Goal: Information Seeking & Learning: Learn about a topic

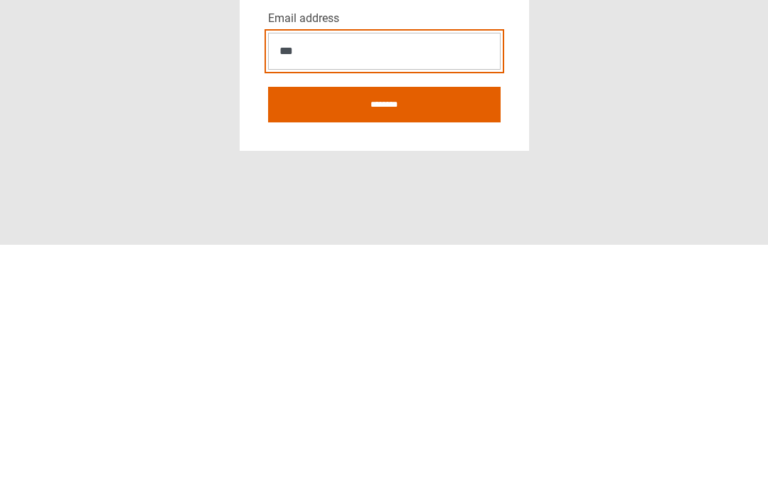
type input "**********"
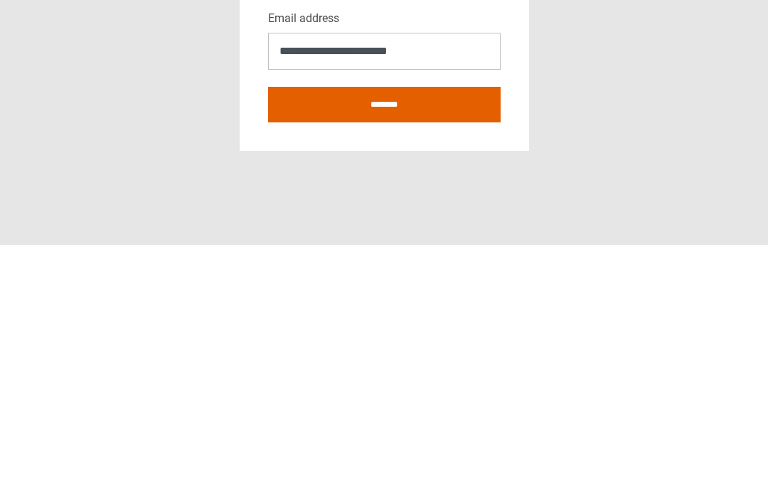
scroll to position [57, 0]
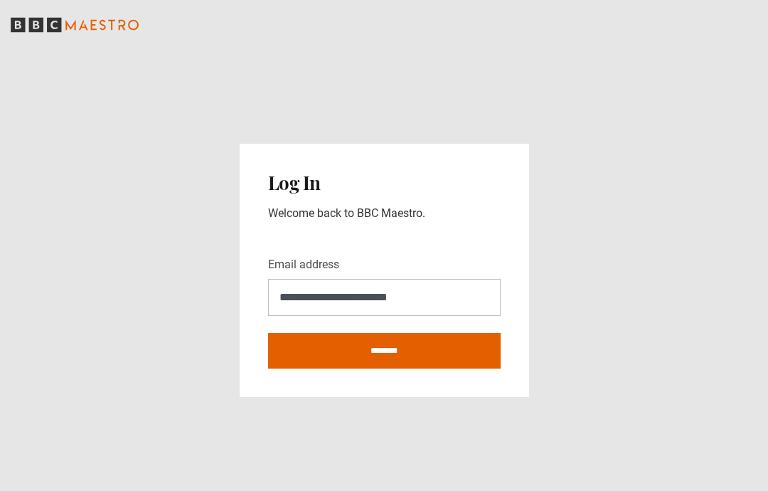
click at [414, 333] on input "********" at bounding box center [384, 351] width 233 height 36
type input "**********"
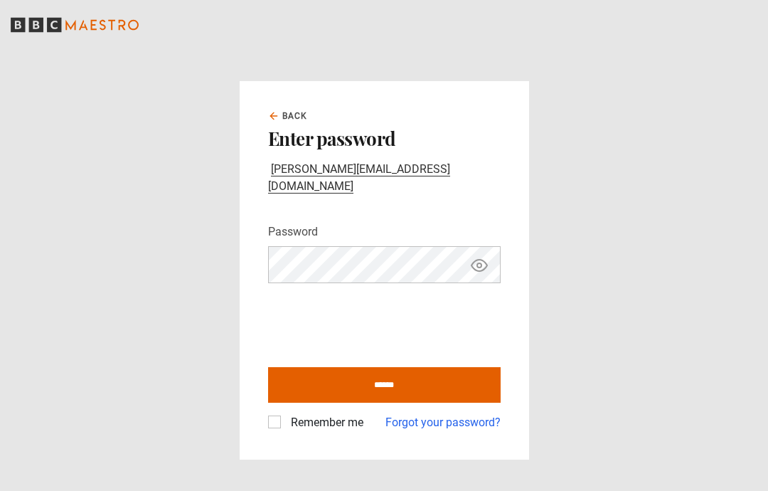
click at [476, 274] on icon "Show password" at bounding box center [479, 265] width 17 height 17
click at [416, 403] on input "******" at bounding box center [384, 385] width 233 height 36
type input "**********"
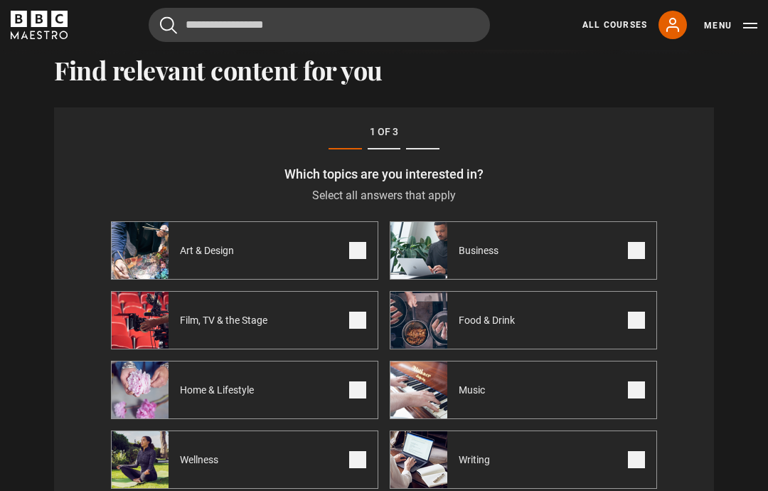
click at [556, 463] on label "Writing" at bounding box center [523, 459] width 267 height 58
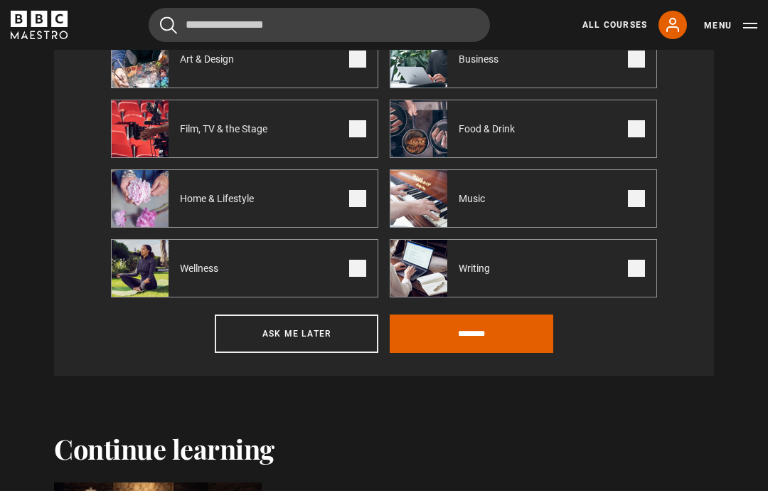
click at [493, 335] on input "********" at bounding box center [472, 333] width 164 height 38
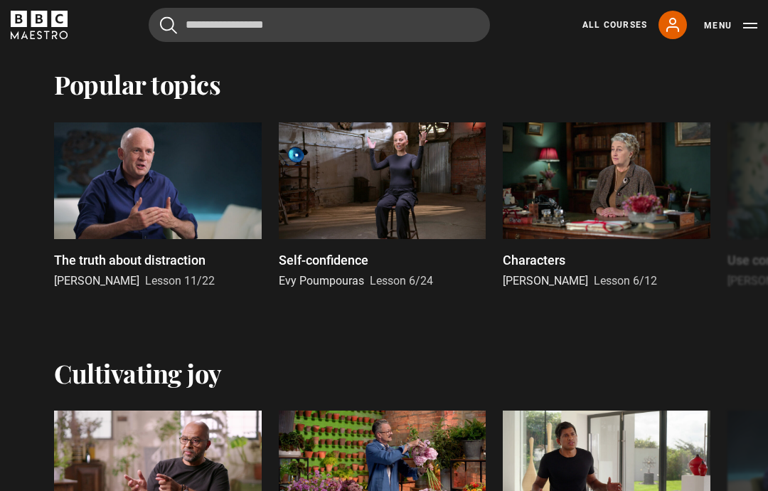
scroll to position [1455, 0]
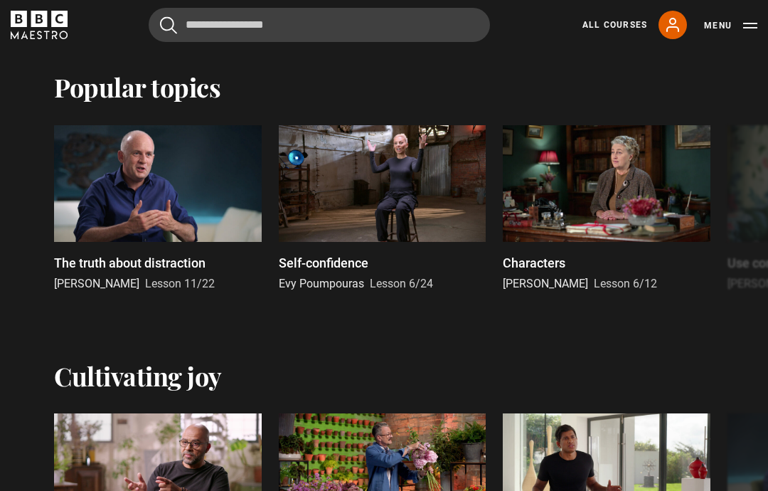
click at [722, 26] on button "Menu" at bounding box center [730, 25] width 53 height 14
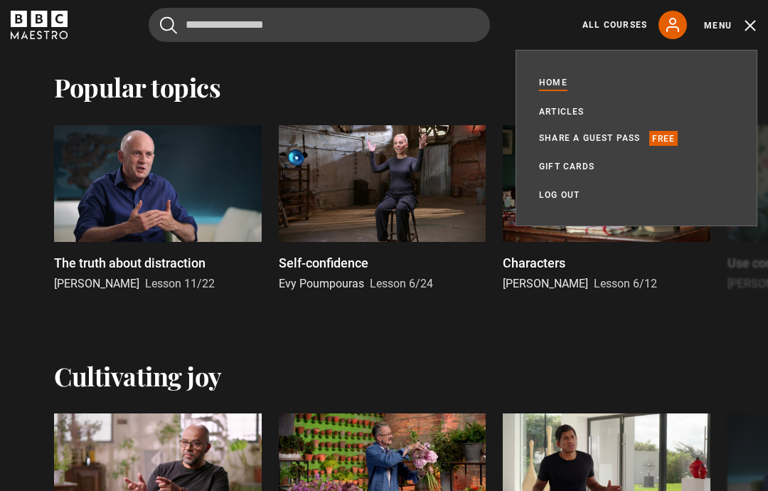
click at [414, 80] on div "Popular topics" at bounding box center [384, 87] width 660 height 30
click at [319, 100] on div "Popular topics" at bounding box center [384, 87] width 660 height 30
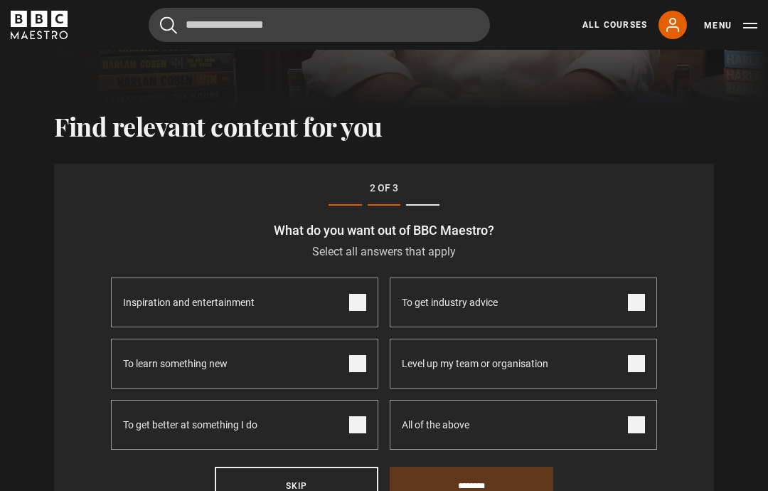
scroll to position [380, 0]
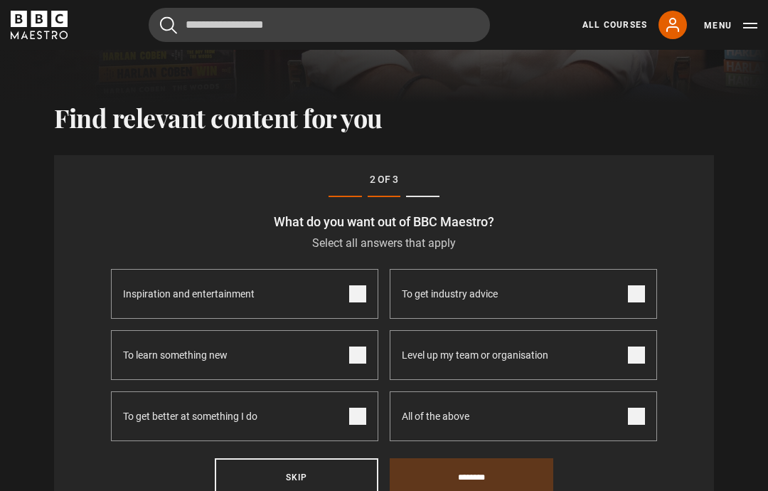
click at [303, 472] on button "Skip" at bounding box center [297, 477] width 164 height 38
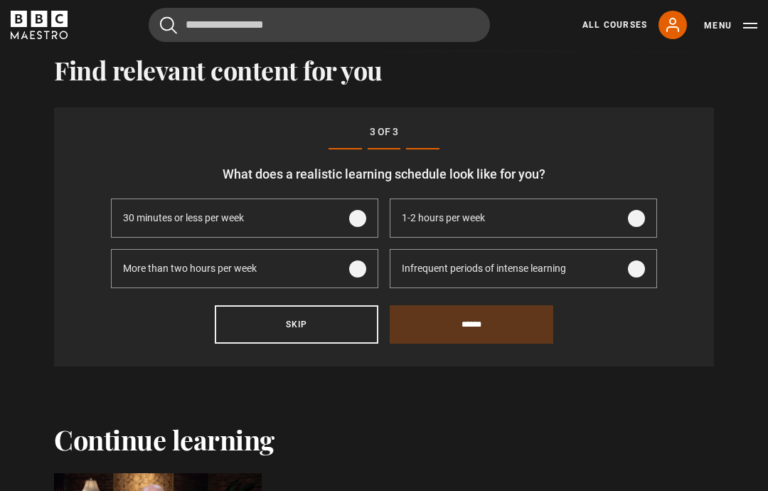
scroll to position [428, 0]
click at [325, 331] on button "Skip" at bounding box center [297, 324] width 164 height 38
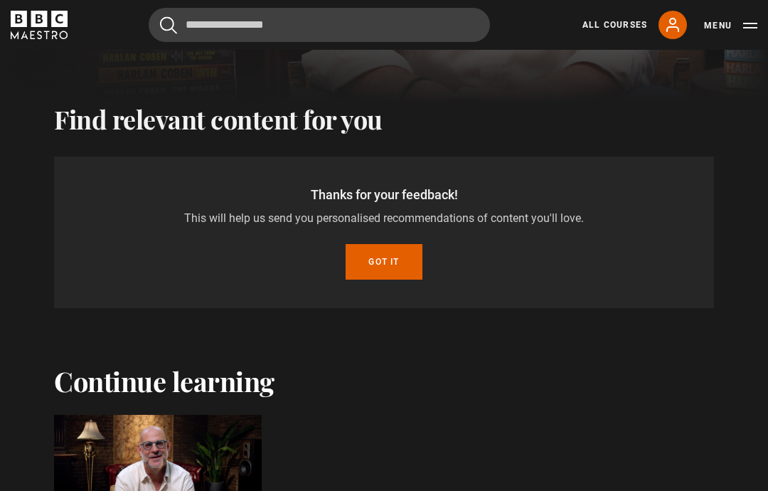
scroll to position [375, 0]
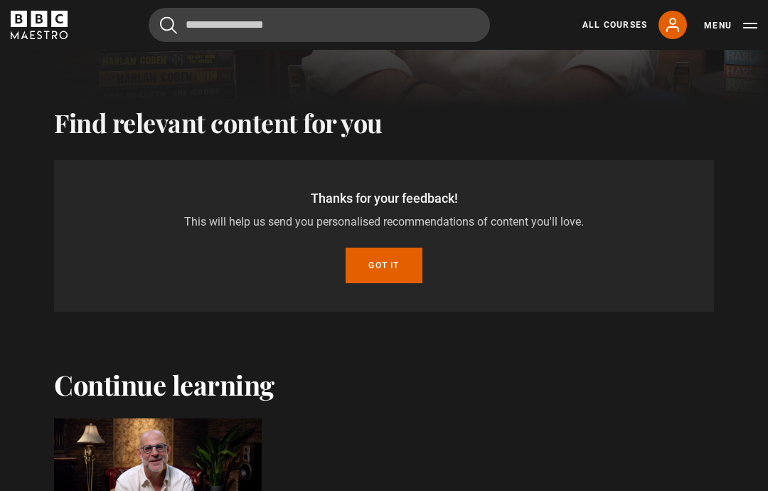
click at [389, 258] on button "Got it" at bounding box center [384, 266] width 76 height 36
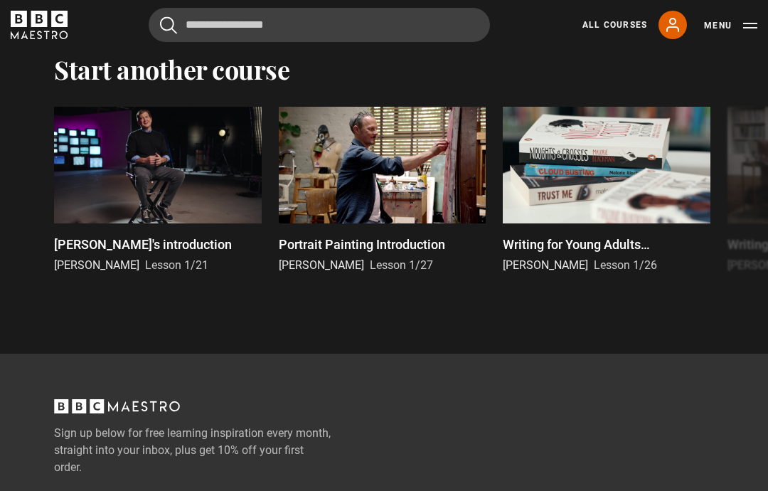
scroll to position [3342, 0]
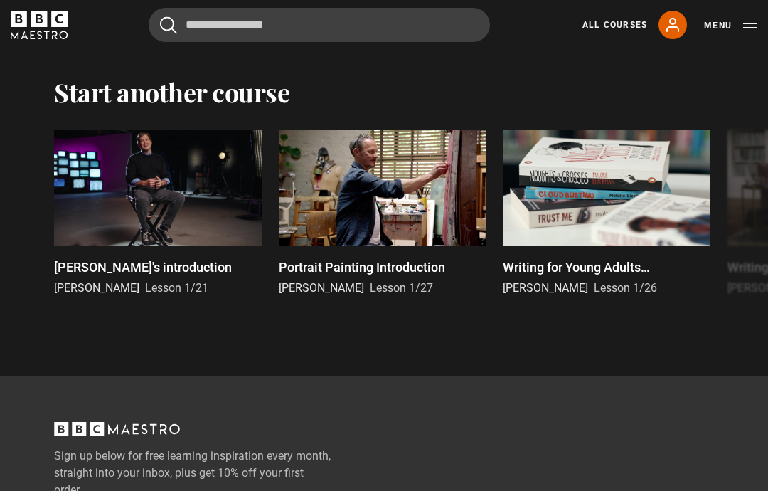
click at [257, 100] on h2 "Start another course" at bounding box center [171, 92] width 235 height 30
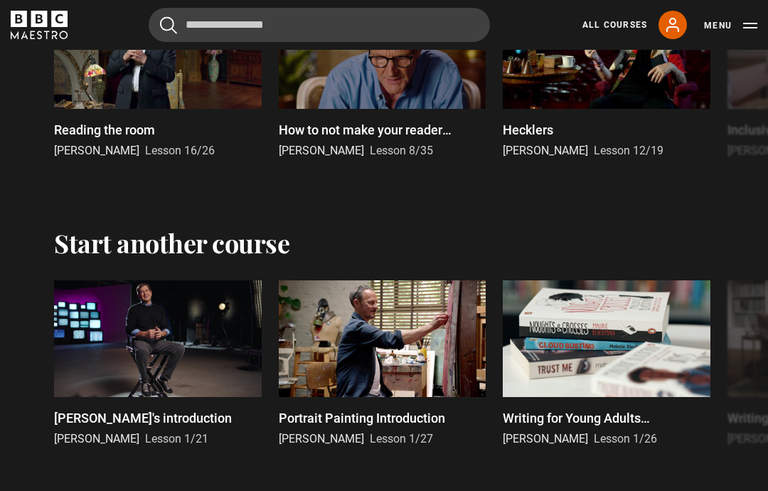
click at [740, 26] on button "Menu" at bounding box center [730, 25] width 53 height 14
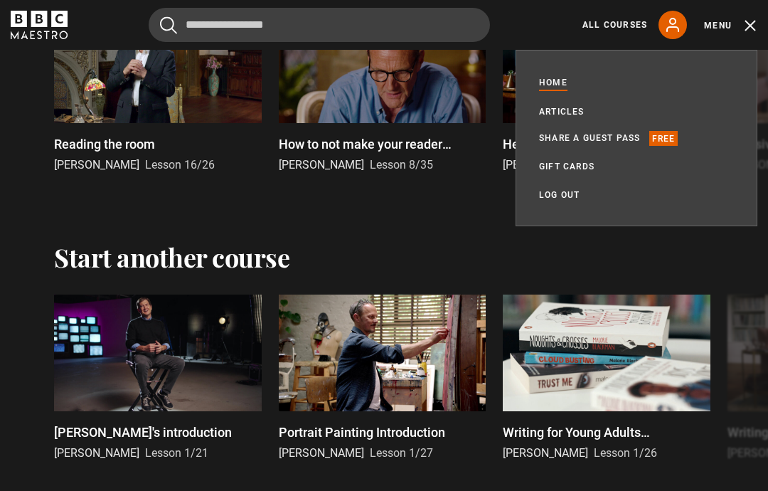
scroll to position [3177, 0]
click at [551, 85] on link "Home" at bounding box center [553, 83] width 28 height 16
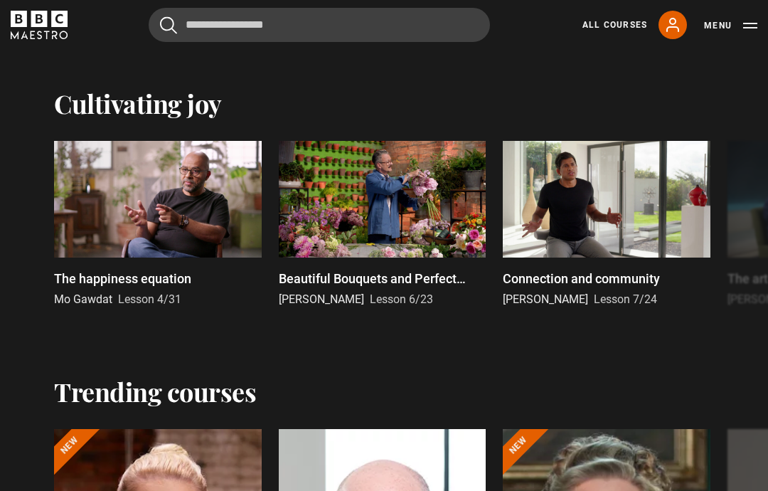
scroll to position [1182, 0]
click at [619, 31] on link "All Courses" at bounding box center [615, 24] width 65 height 13
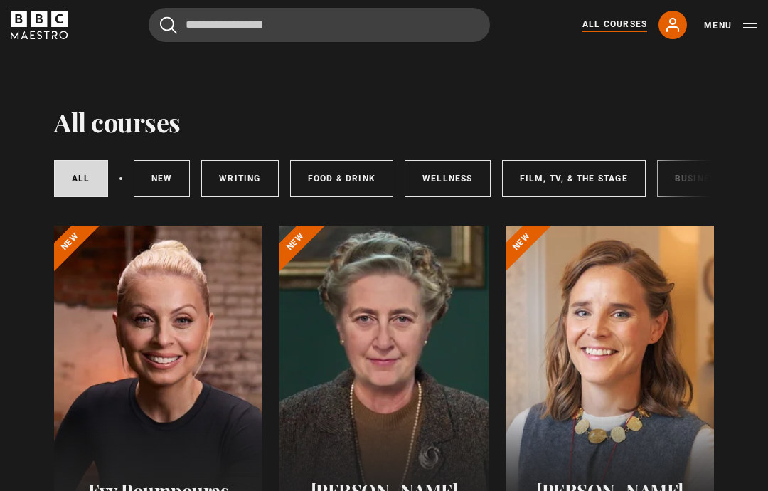
click at [248, 179] on link "Writing" at bounding box center [239, 178] width 77 height 37
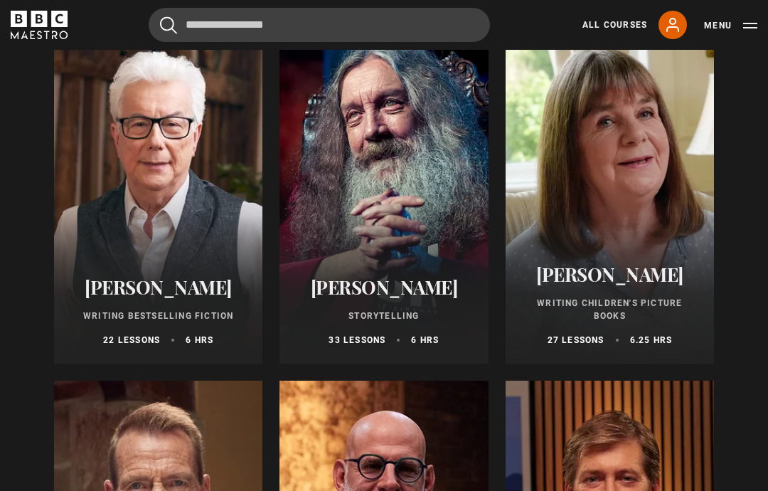
scroll to position [561, 0]
click at [203, 228] on div at bounding box center [158, 193] width 208 height 341
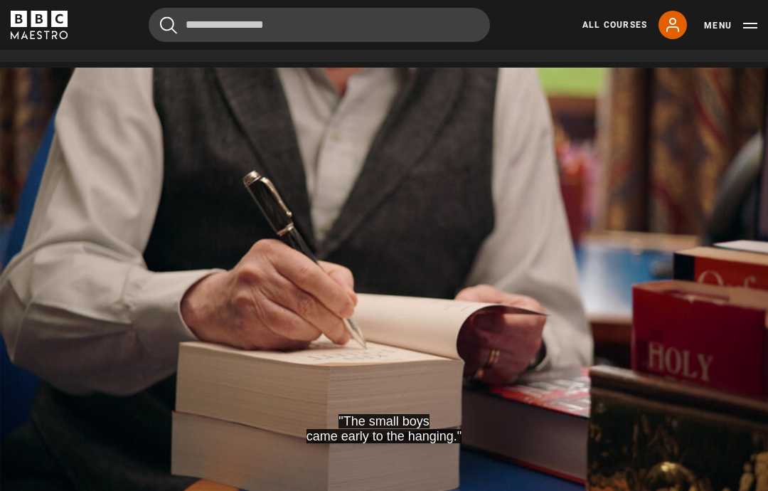
scroll to position [614, 0]
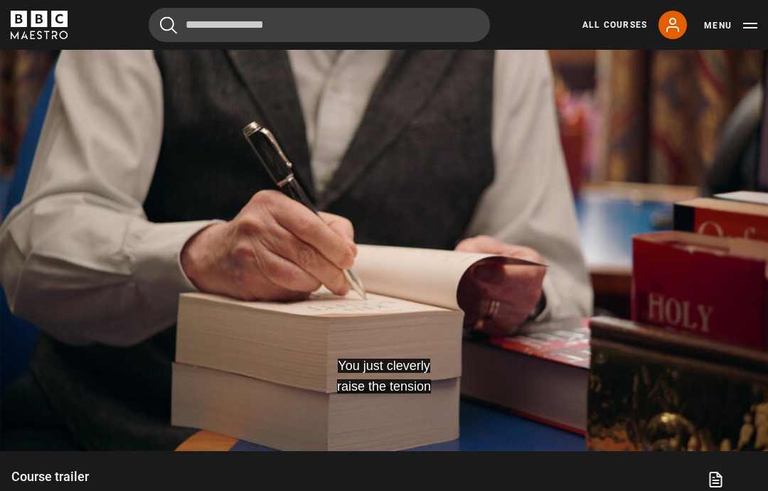
click at [459, 300] on video-js "You just cleverly raise the tension Video Player is loading. Play Video 10s Ski…" at bounding box center [384, 234] width 768 height 433
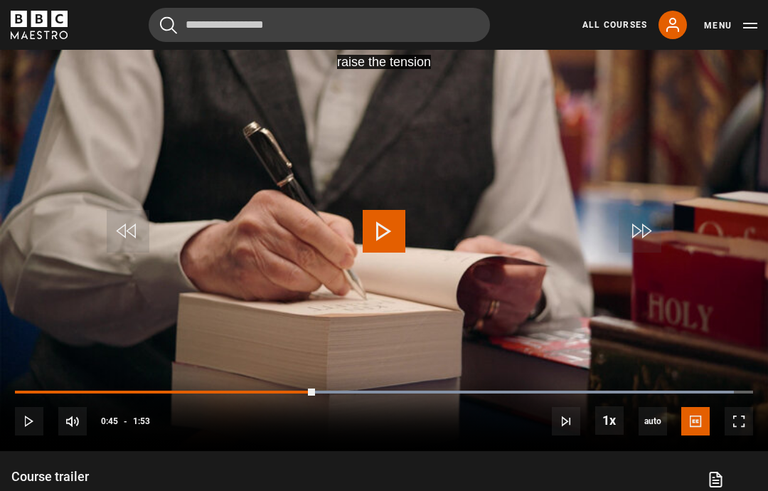
click at [727, 435] on span "Video Player" at bounding box center [739, 421] width 28 height 28
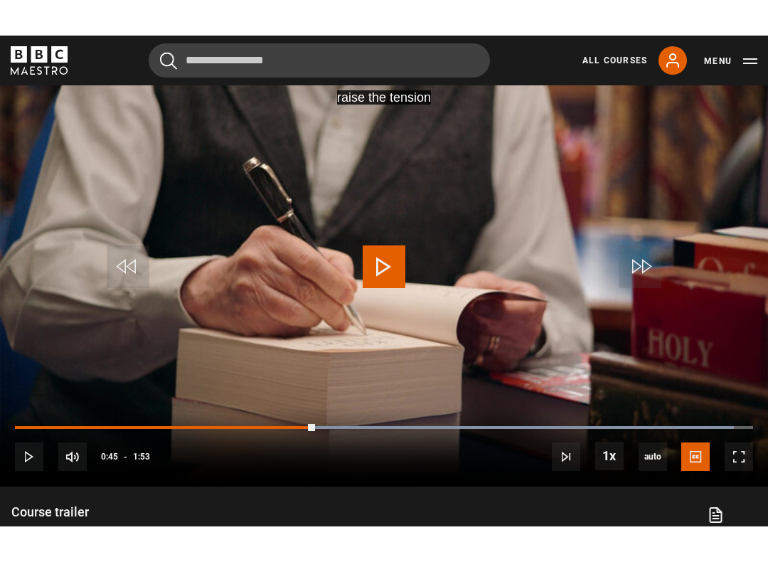
scroll to position [14, 0]
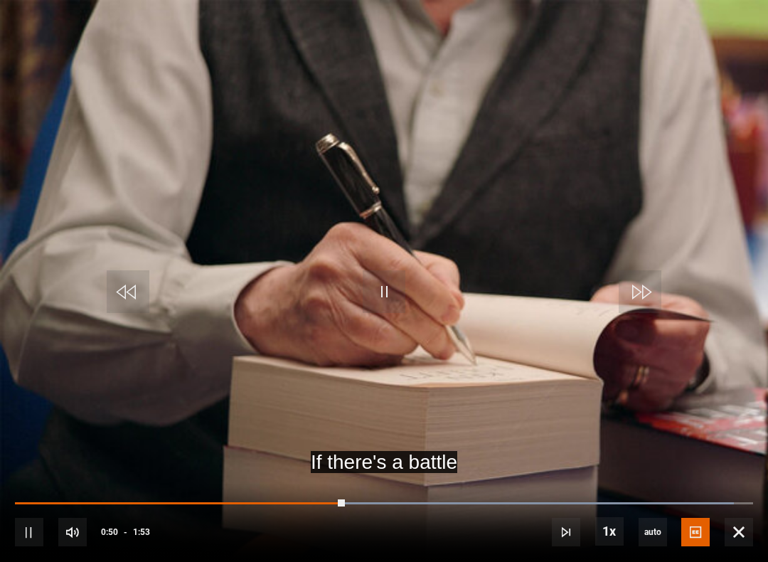
click at [9, 490] on div "10s Skip Back 10 seconds Pause 10s Skip Forward 10 seconds Loaded : 97.35% Paus…" at bounding box center [384, 522] width 768 height 79
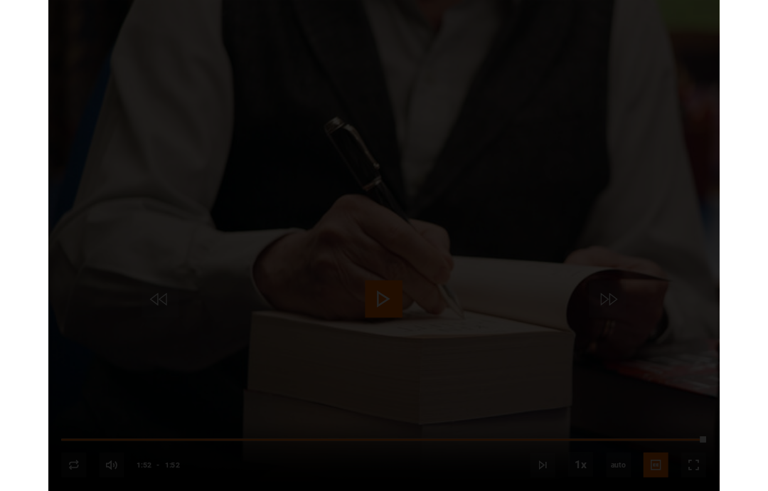
scroll to position [614, 0]
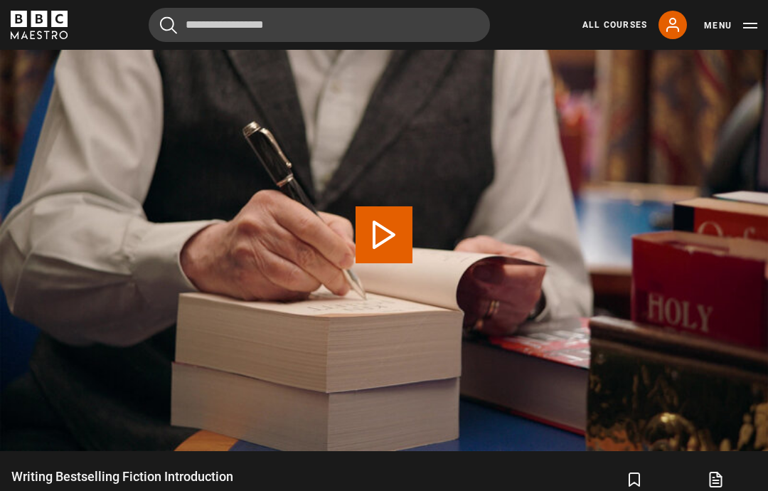
scroll to position [555, 0]
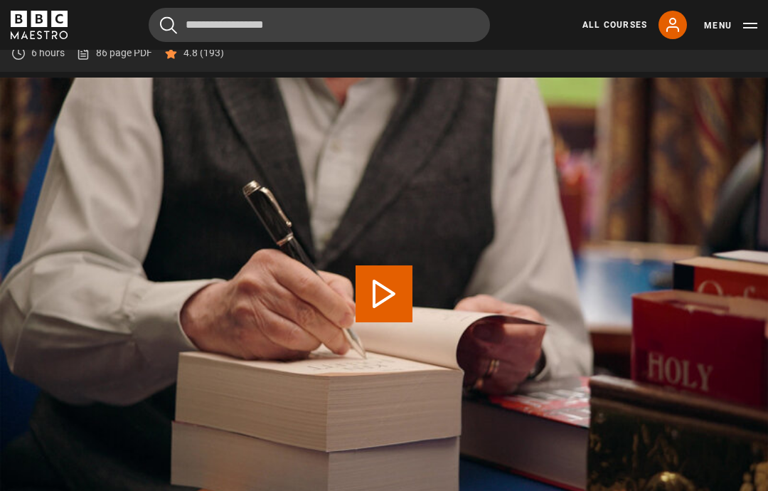
click at [390, 312] on button "Play Lesson Writing Bestselling Fiction Introduction" at bounding box center [384, 293] width 57 height 57
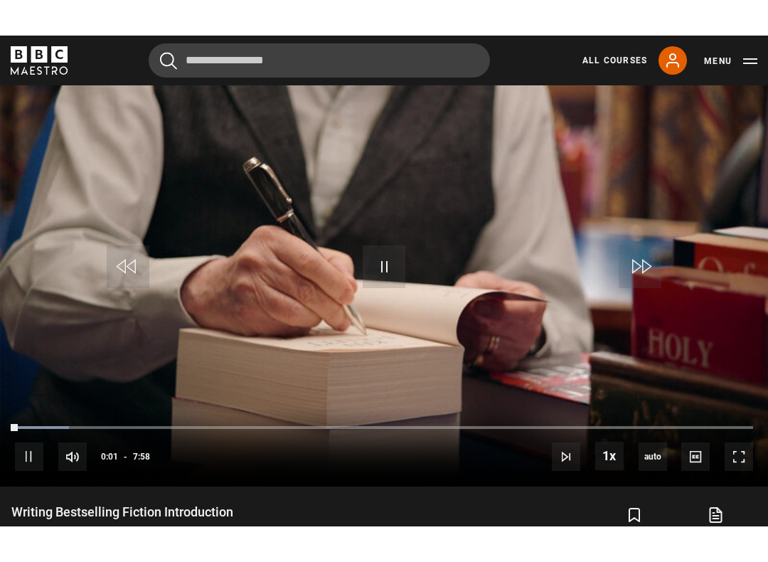
scroll to position [14, 0]
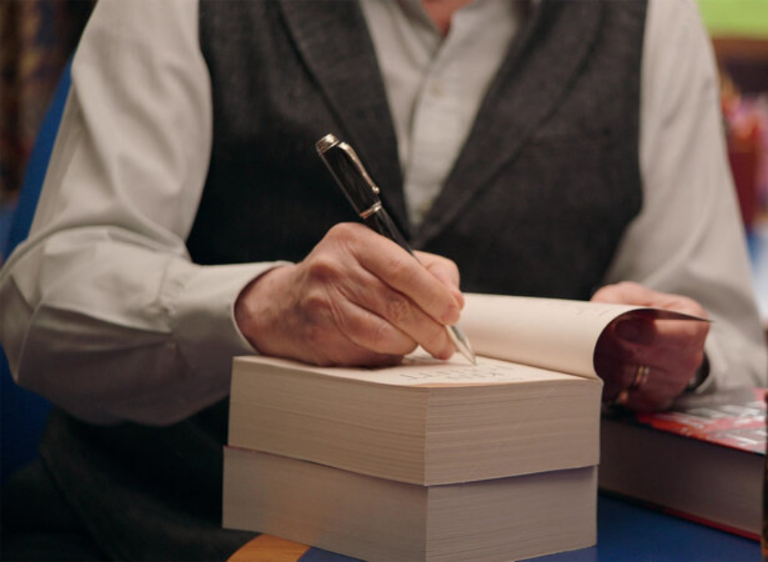
click at [617, 9] on video-js "Video Player is loading. Play Lesson Writing Bestselling Fiction Introduction 1…" at bounding box center [384, 281] width 768 height 562
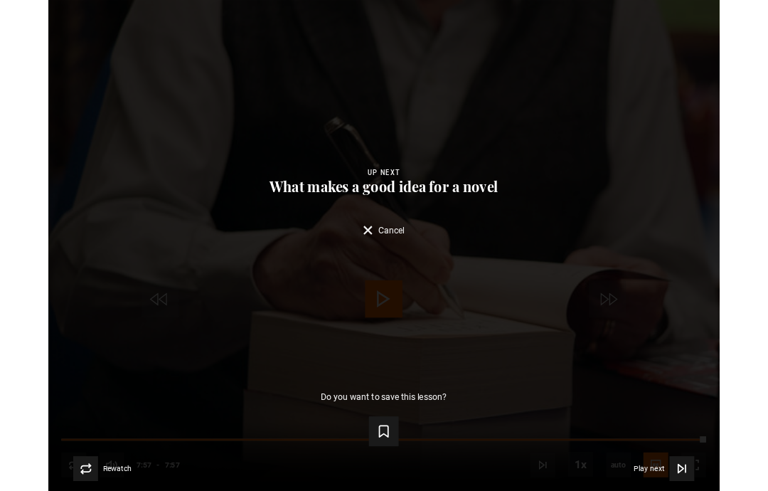
scroll to position [614, 0]
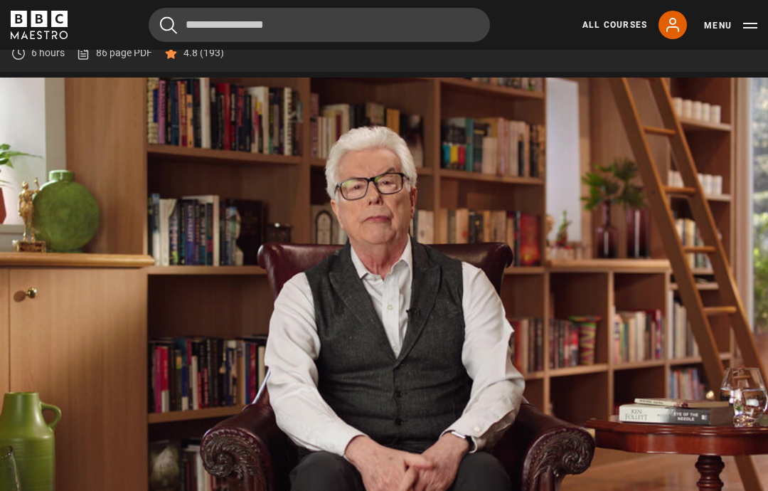
scroll to position [614, 0]
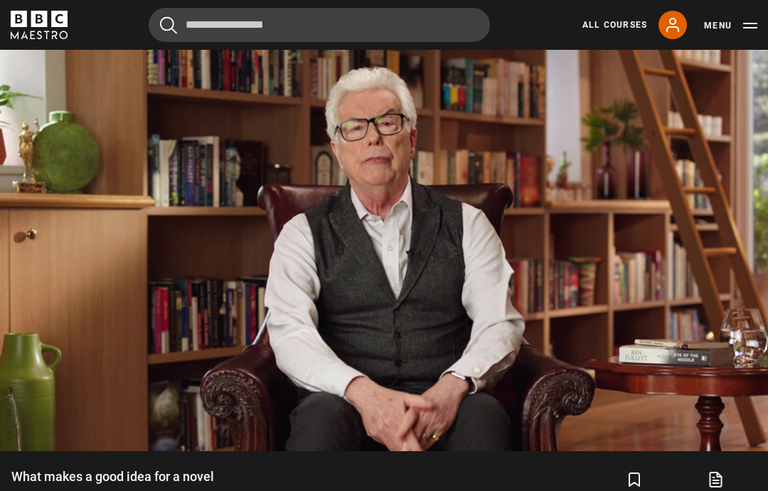
click at [670, 429] on video-js "Video Player is loading. Play Lesson What makes a good idea for a novel 10s Ski…" at bounding box center [384, 234] width 768 height 433
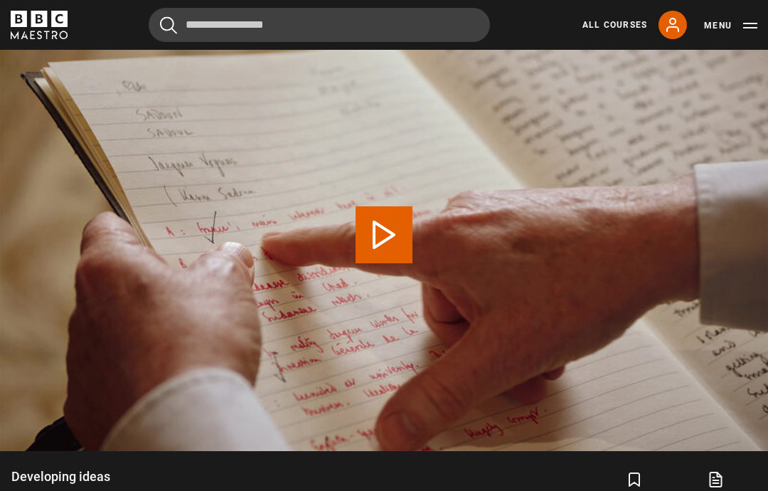
scroll to position [555, 0]
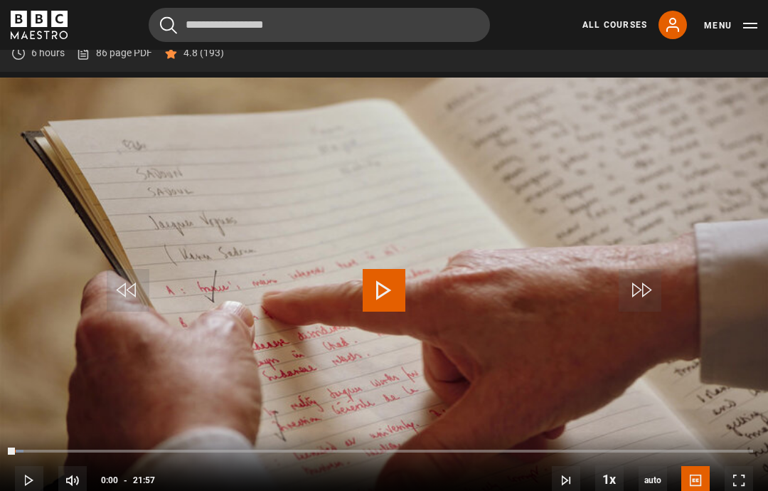
click at [723, 440] on video-js "Video Player is loading. Play Lesson Developing ideas 10s Skip Back 10 seconds …" at bounding box center [384, 294] width 768 height 433
click at [733, 462] on video-js "Video Player is loading. Play Lesson Developing ideas 10s Skip Back 10 seconds …" at bounding box center [384, 294] width 768 height 433
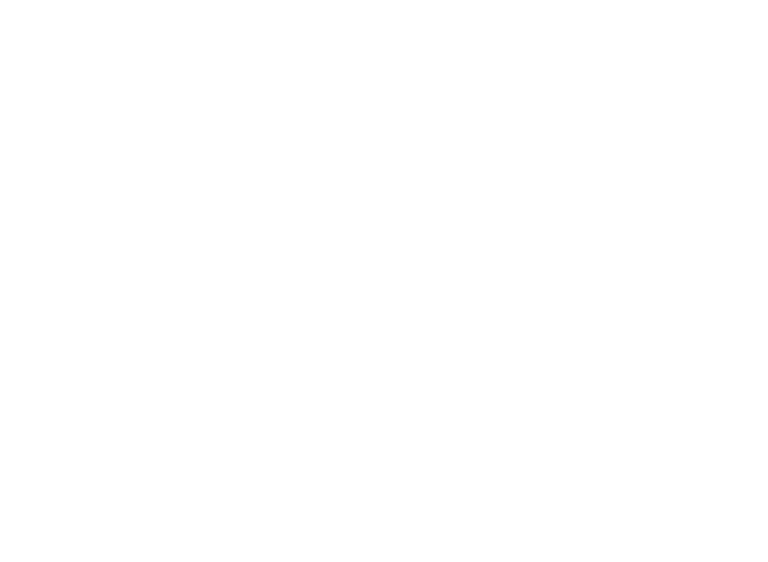
scroll to position [14, 0]
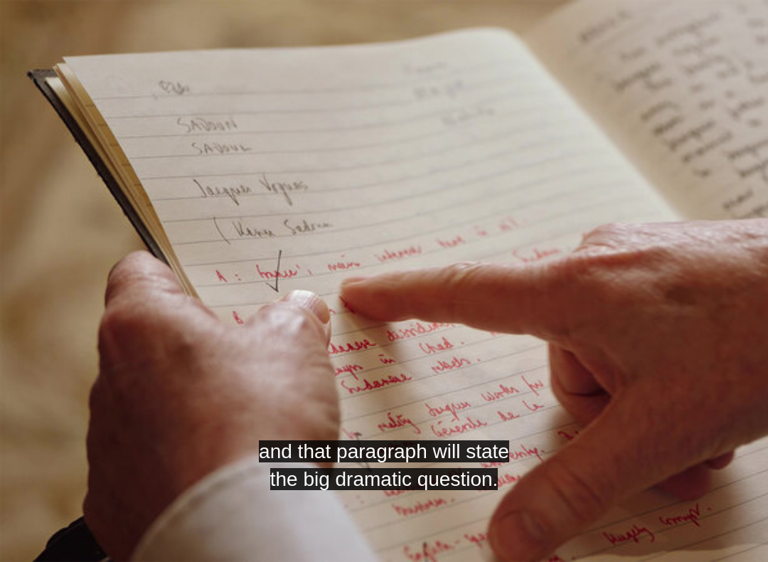
click at [407, 290] on button "Pause" at bounding box center [384, 292] width 50 height 64
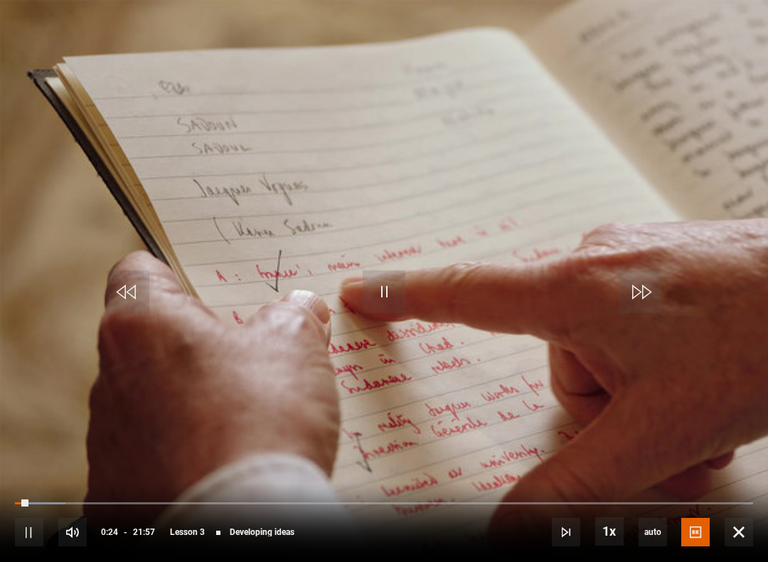
click at [399, 249] on video-js "Video Player is loading. Play Lesson Developing ideas 10s Skip Back 10 seconds …" at bounding box center [384, 281] width 768 height 562
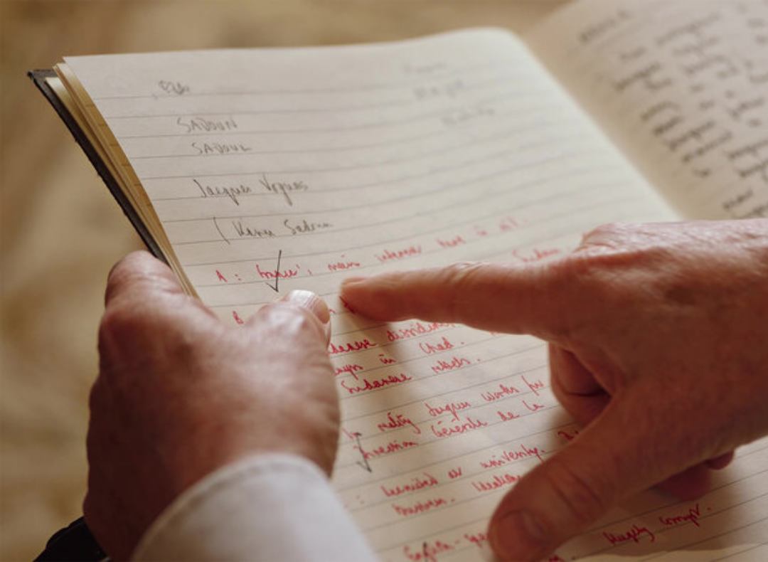
click at [378, 260] on button "Pause" at bounding box center [384, 292] width 50 height 64
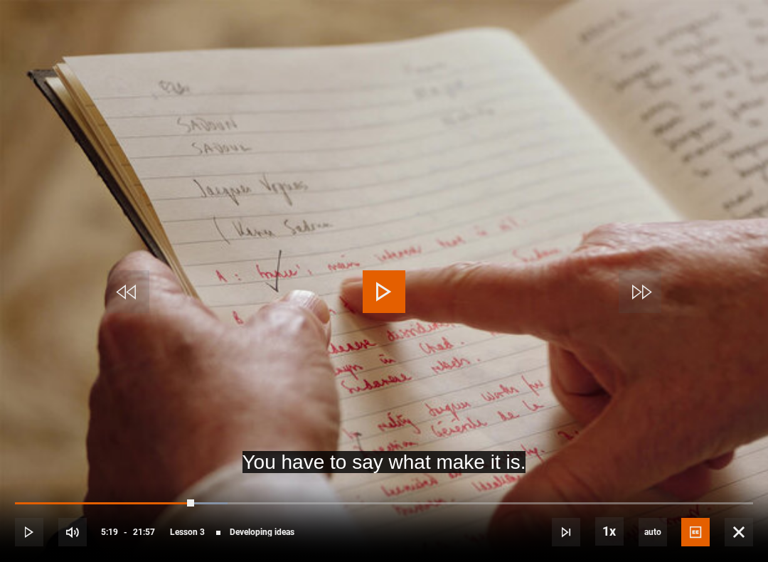
click at [383, 285] on span "Video Player" at bounding box center [384, 291] width 43 height 43
click at [705, 393] on video-js ""Is it a pistol or a revolver? Video Player is loading. Play Lesson Developing …" at bounding box center [384, 281] width 768 height 562
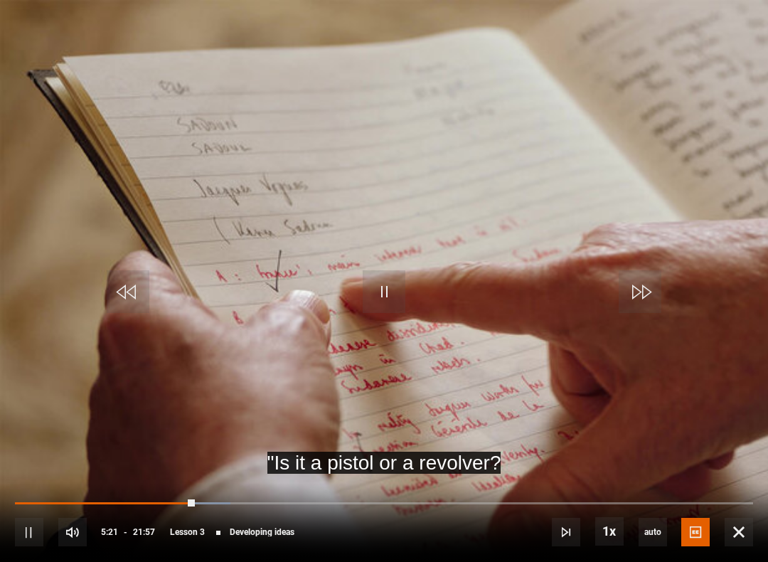
click at [687, 420] on video-js ""Is it a pistol or a revolver? Video Player is loading. Play Lesson Developing …" at bounding box center [384, 281] width 768 height 562
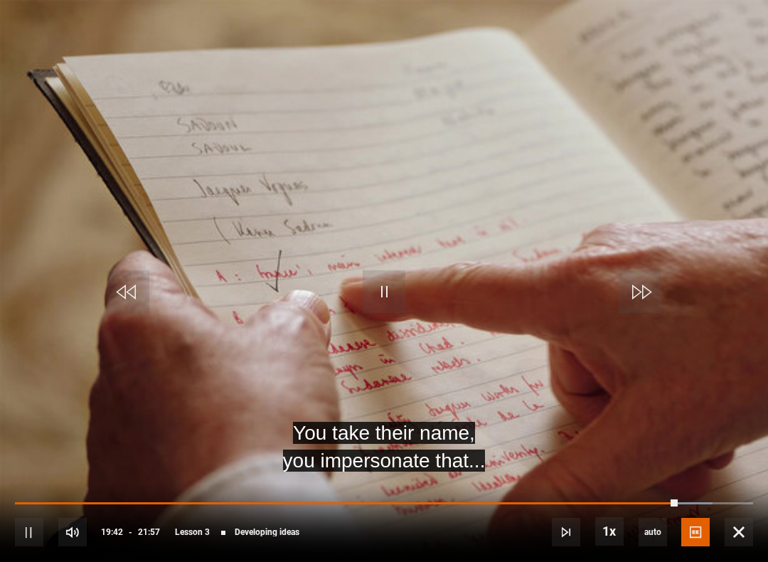
click at [403, 280] on span "Video Player" at bounding box center [384, 291] width 43 height 43
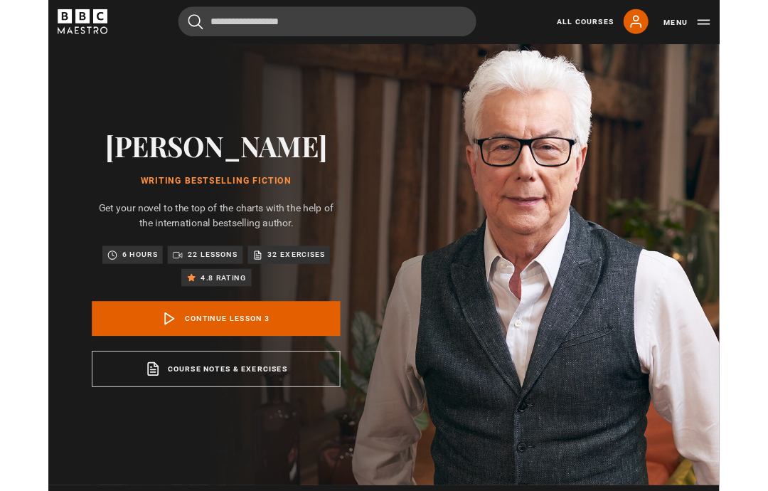
scroll to position [668, 0]
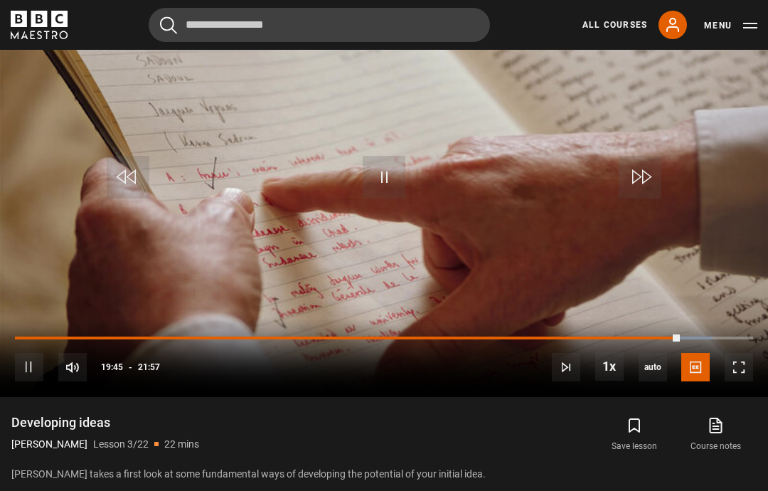
click at [728, 381] on span "Video Player" at bounding box center [739, 367] width 28 height 28
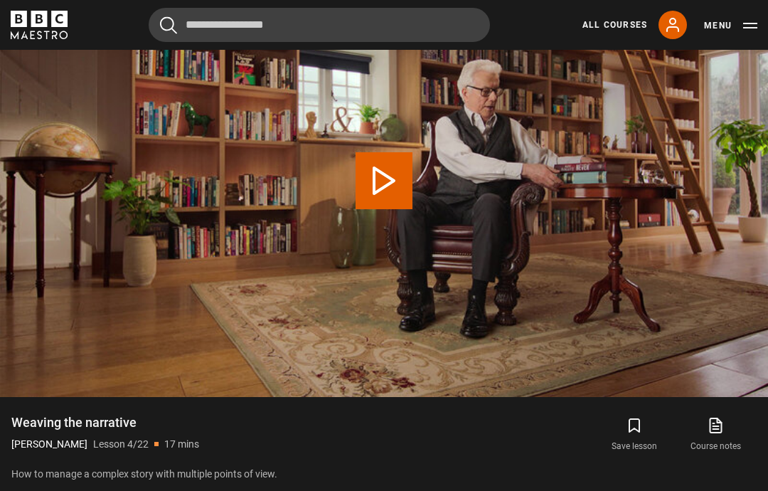
scroll to position [555, 0]
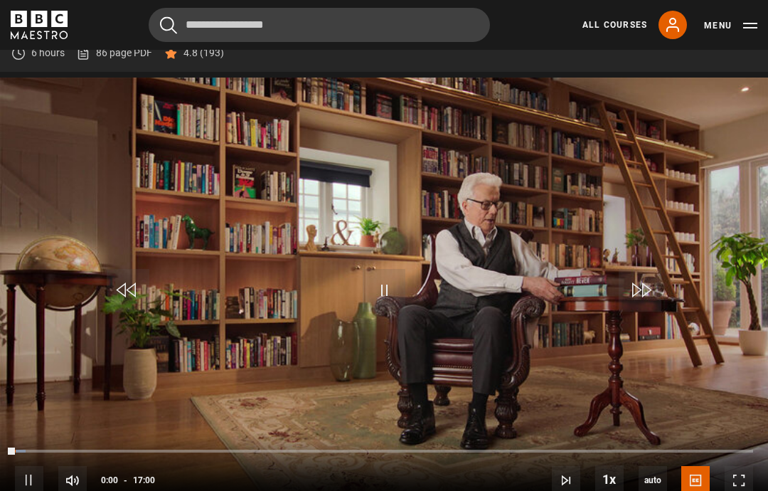
click at [723, 460] on video-js "Video Player is loading. Play Lesson Weaving the narrative 10s Skip Back 10 sec…" at bounding box center [384, 294] width 768 height 433
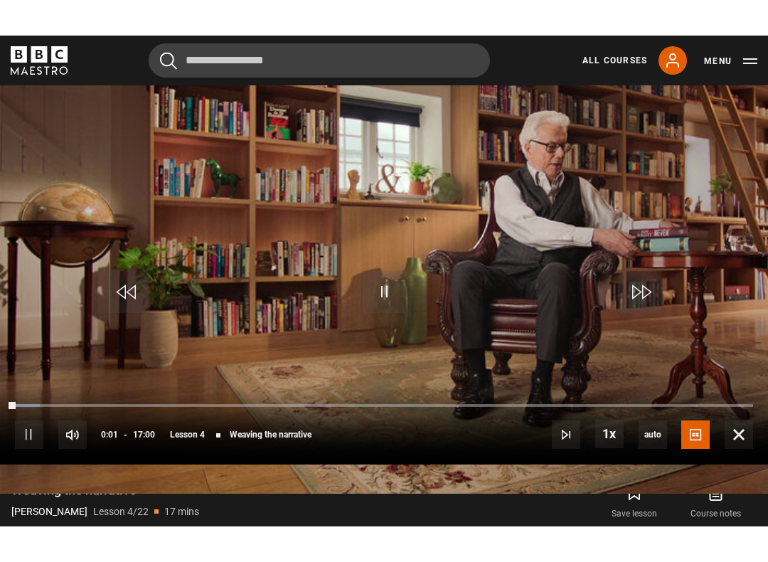
scroll to position [14, 0]
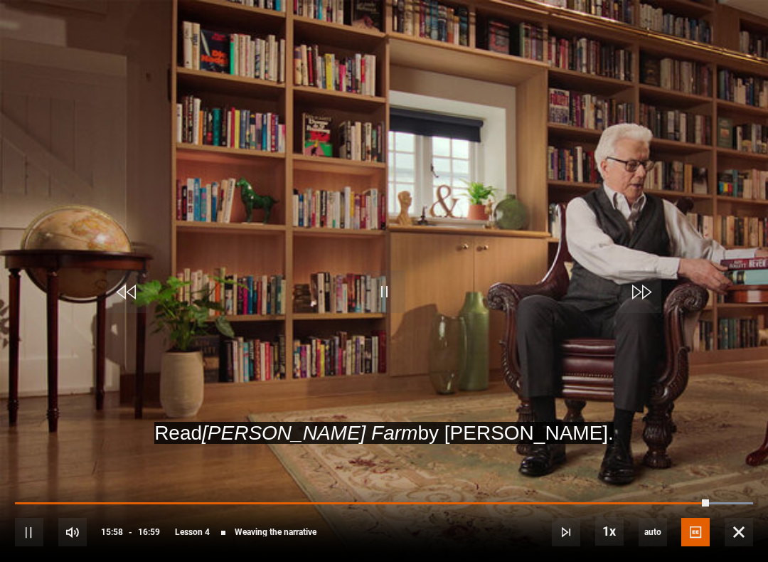
click at [411, 255] on video-js "Read [PERSON_NAME] Farm by [PERSON_NAME]. Video Player is loading. Play Lesson …" at bounding box center [384, 281] width 768 height 562
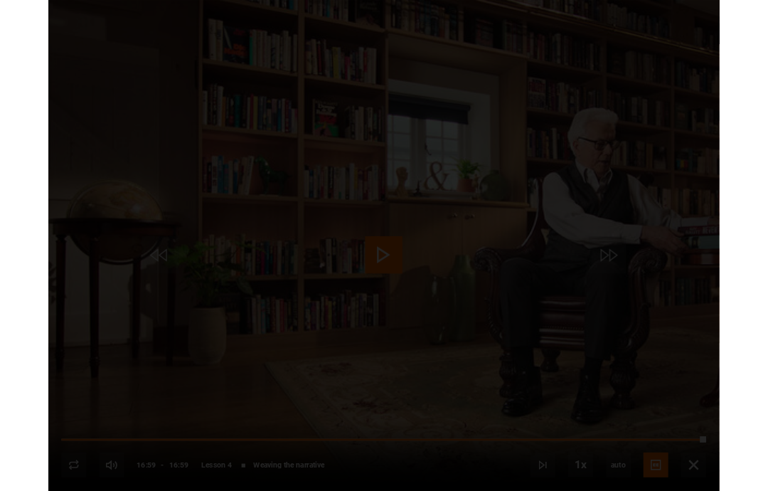
scroll to position [636, 0]
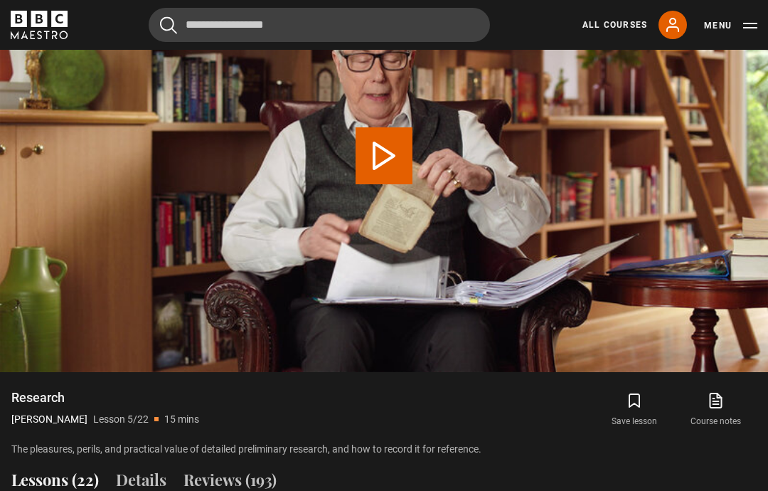
scroll to position [555, 0]
